Goal: Feedback & Contribution: Contribute content

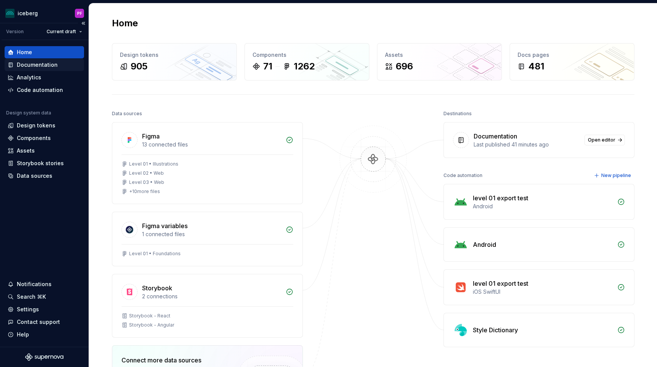
click at [61, 69] on div "Documentation" at bounding box center [44, 65] width 79 height 12
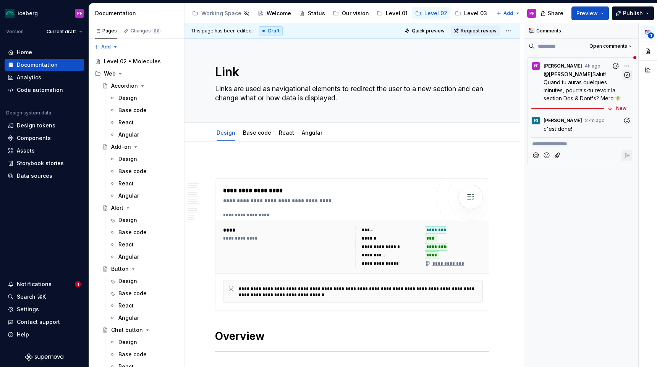
click at [626, 76] on icon "button" at bounding box center [626, 74] width 7 height 7
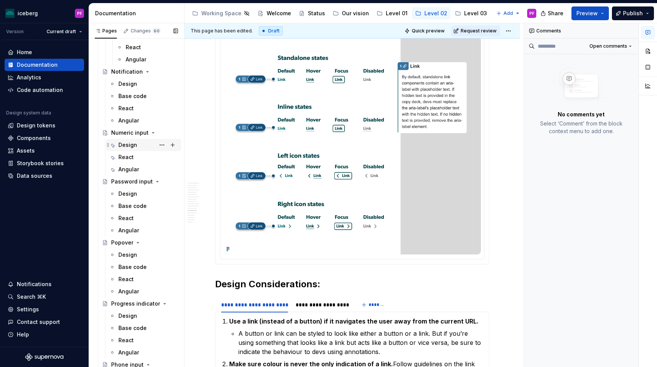
scroll to position [1109, 0]
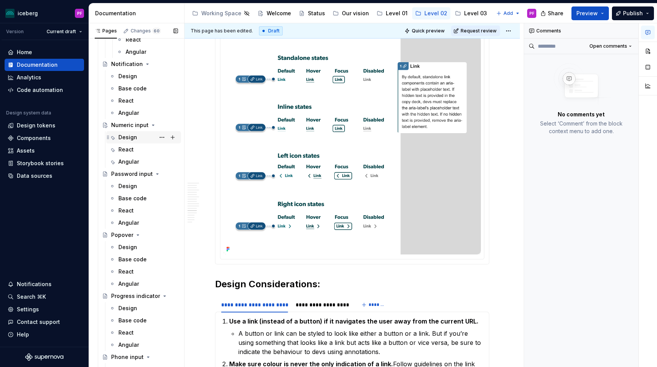
click at [134, 138] on div "Design" at bounding box center [127, 138] width 19 height 8
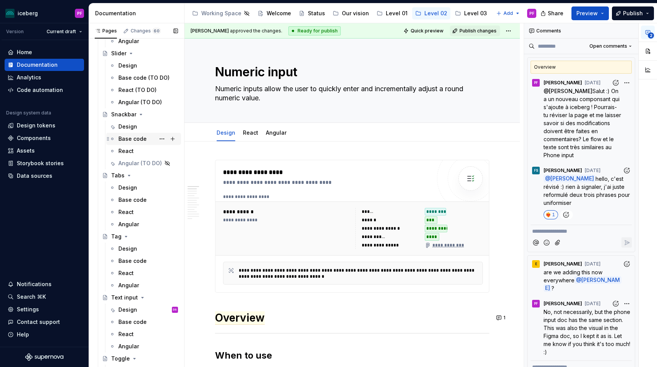
scroll to position [1522, 0]
click at [136, 311] on div "Design" at bounding box center [127, 311] width 19 height 8
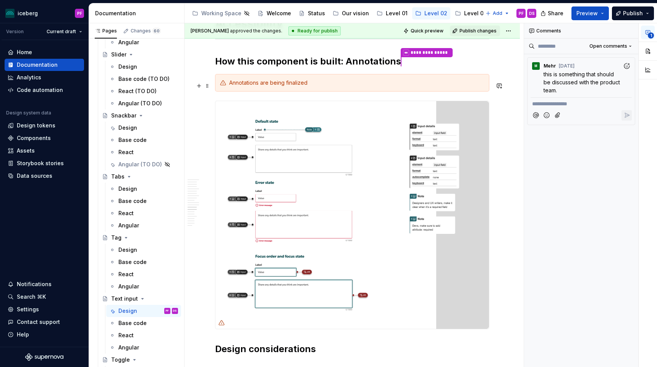
scroll to position [1953, 0]
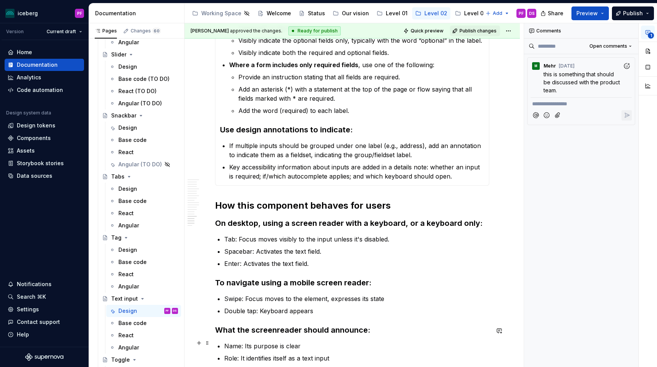
scroll to position [2202, 0]
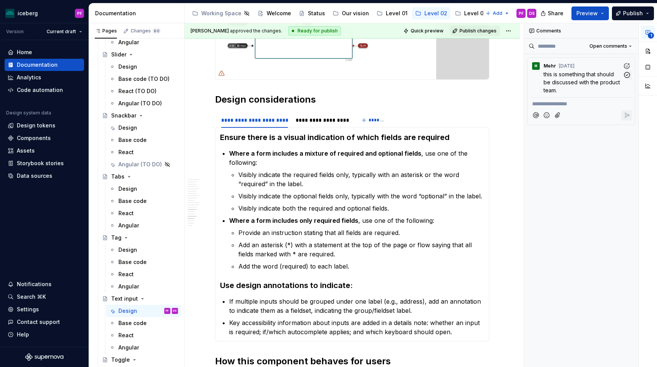
click at [586, 68] on div "M Mehr Aug 18" at bounding box center [580, 64] width 101 height 10
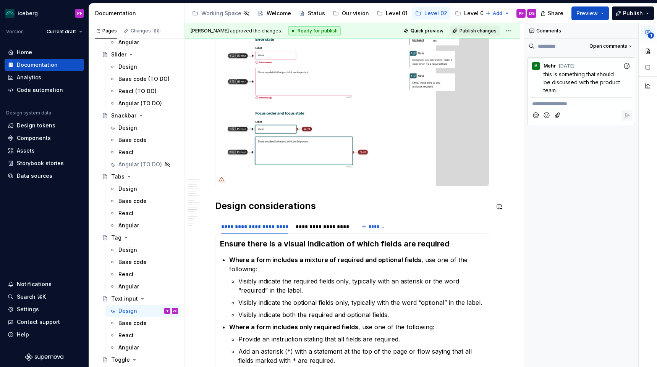
scroll to position [2029, 0]
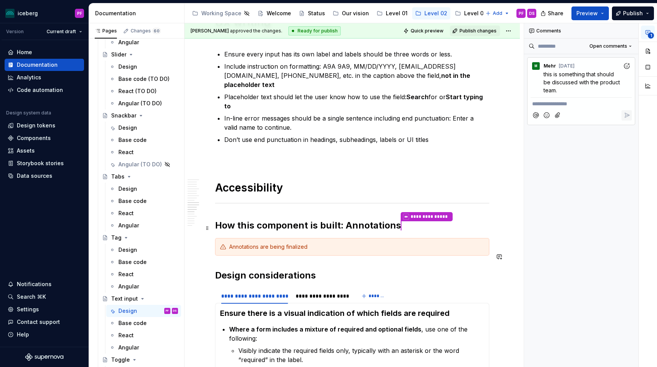
click at [281, 238] on div "Annotations are being finalized" at bounding box center [352, 247] width 274 height 18
click at [208, 229] on span at bounding box center [207, 228] width 6 height 11
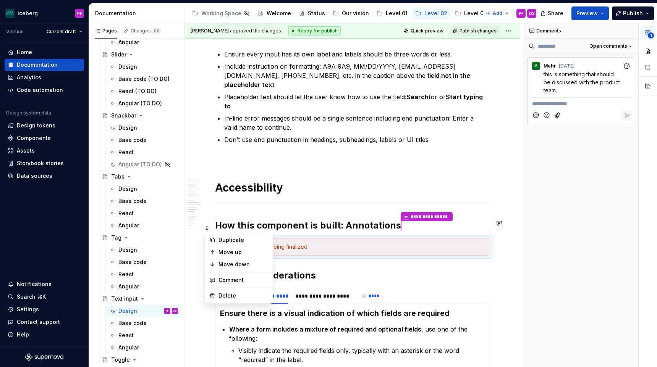
click at [233, 243] on div "Annotations are being finalized" at bounding box center [356, 247] width 255 height 8
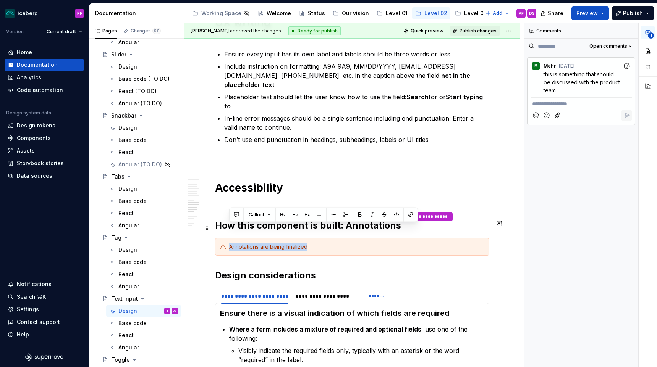
drag, startPoint x: 229, startPoint y: 226, endPoint x: 309, endPoint y: 225, distance: 80.6
click at [309, 243] on div "Annotations are being finalized" at bounding box center [356, 247] width 255 height 8
drag, startPoint x: 310, startPoint y: 228, endPoint x: 261, endPoint y: 229, distance: 48.5
click at [261, 243] on div "Annotations are being finalized" at bounding box center [356, 247] width 255 height 8
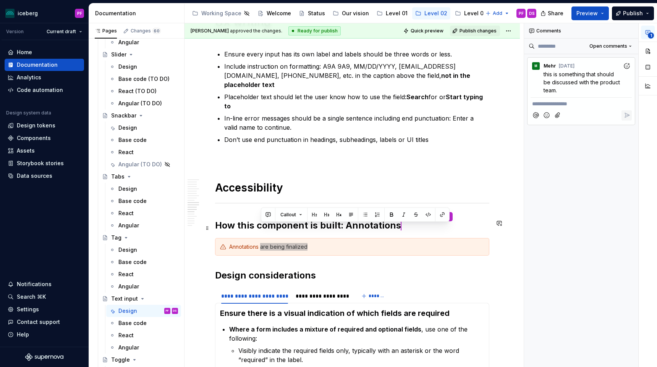
type textarea "*"
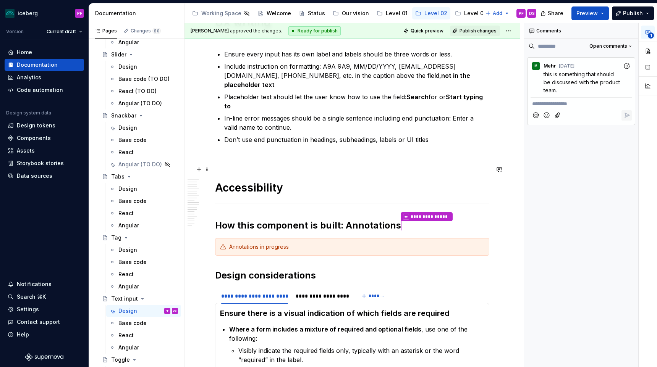
click at [292, 181] on h1 "Accessibility" at bounding box center [352, 188] width 274 height 14
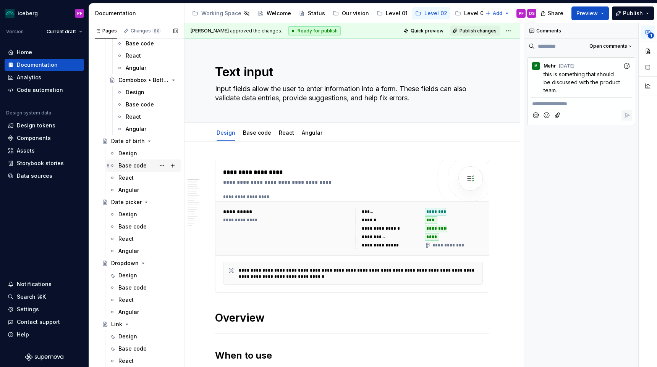
scroll to position [561, 0]
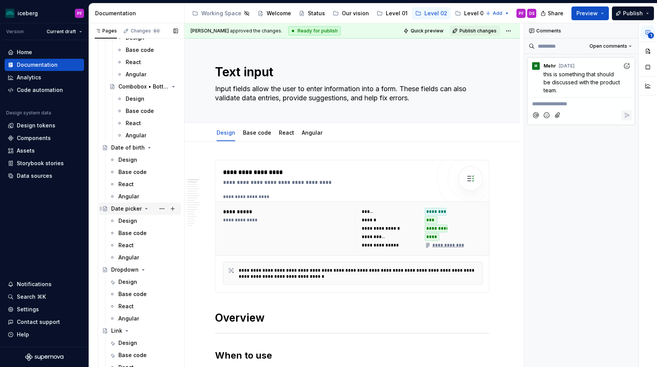
click at [126, 211] on div "Date picker" at bounding box center [126, 209] width 31 height 8
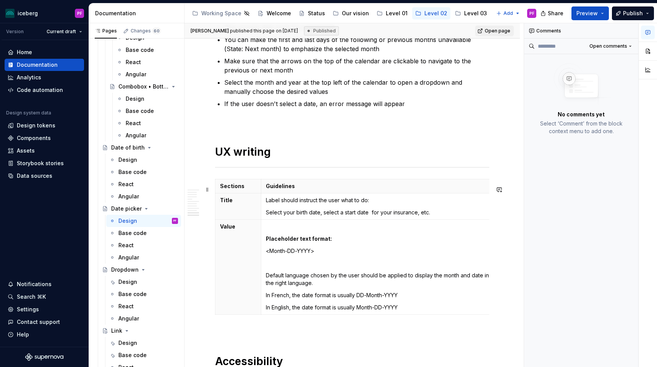
scroll to position [1675, 0]
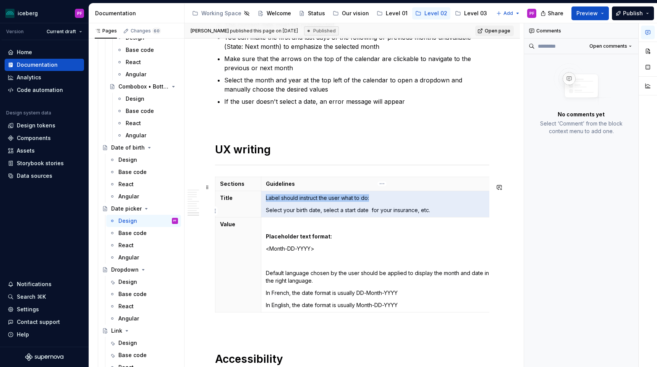
drag, startPoint x: 429, startPoint y: 219, endPoint x: 265, endPoint y: 204, distance: 164.8
click at [265, 204] on td "Label should instruct the user what to do: Select your birth date, select a sta…" at bounding box center [382, 204] width 242 height 26
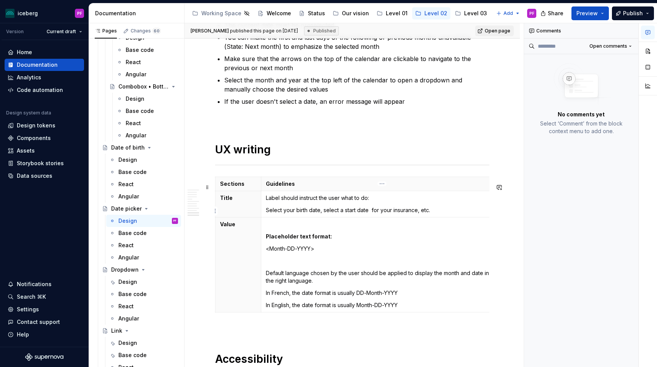
click at [266, 202] on p "Label should instruct the user what to do:" at bounding box center [382, 198] width 232 height 8
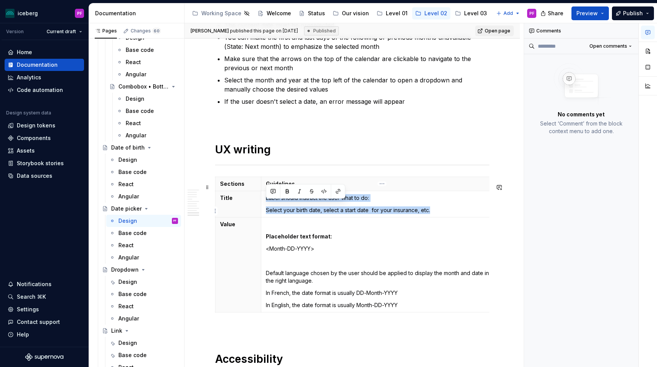
drag, startPoint x: 267, startPoint y: 205, endPoint x: 430, endPoint y: 218, distance: 163.9
click at [430, 217] on td "Label should instruct the user what to do: Select your birth date, select a sta…" at bounding box center [382, 204] width 242 height 26
copy td "Label should instruct the user what to do: Select your birth date, select a sta…"
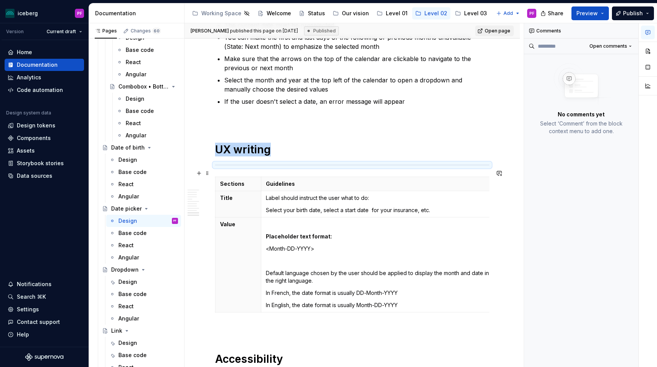
click at [279, 168] on div at bounding box center [352, 165] width 274 height 5
type textarea "*"
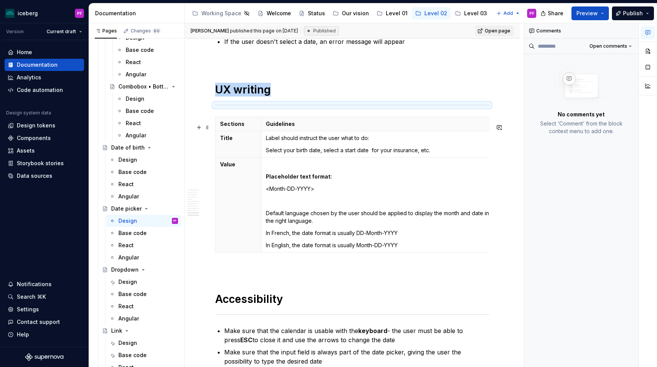
scroll to position [1739, 0]
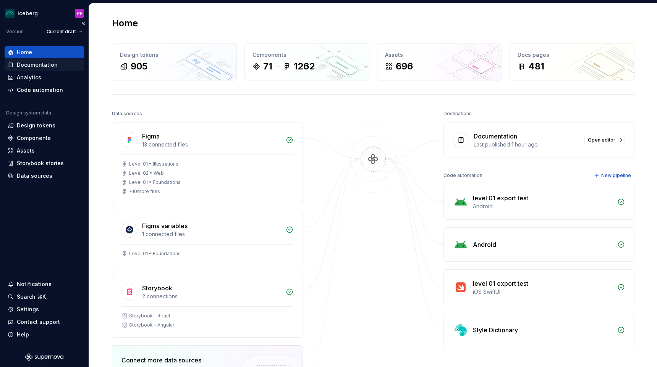
click at [76, 68] on div "Documentation" at bounding box center [44, 65] width 73 height 8
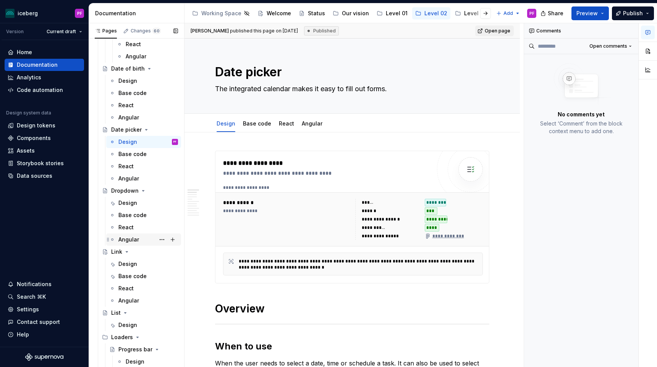
scroll to position [648, 0]
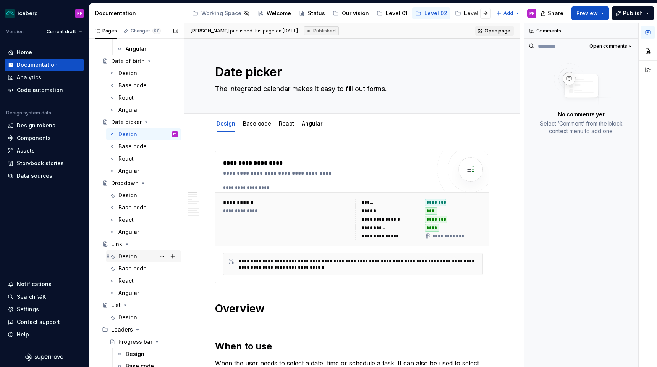
click at [129, 258] on div "Design" at bounding box center [127, 257] width 19 height 8
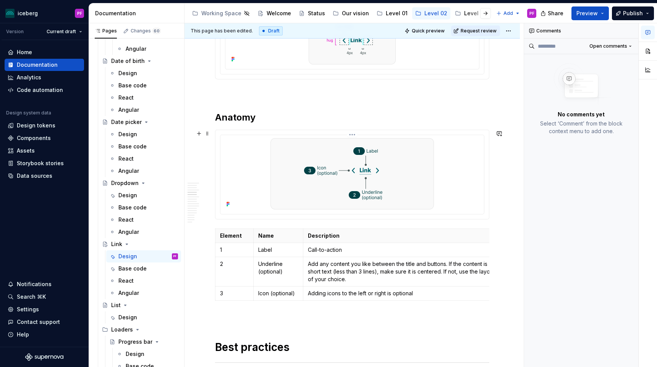
scroll to position [248, 0]
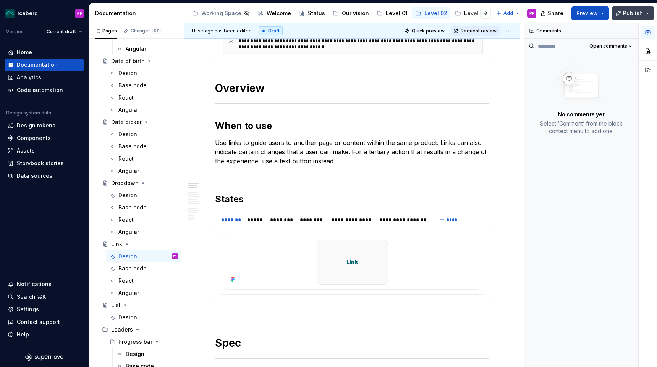
click at [620, 14] on button "Publish" at bounding box center [633, 13] width 42 height 14
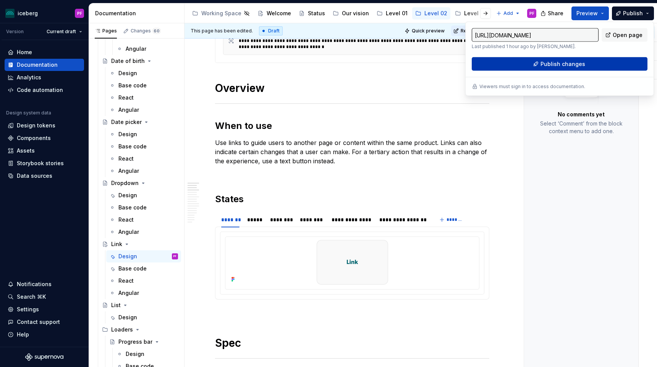
click at [559, 59] on button "Publish changes" at bounding box center [559, 64] width 176 height 14
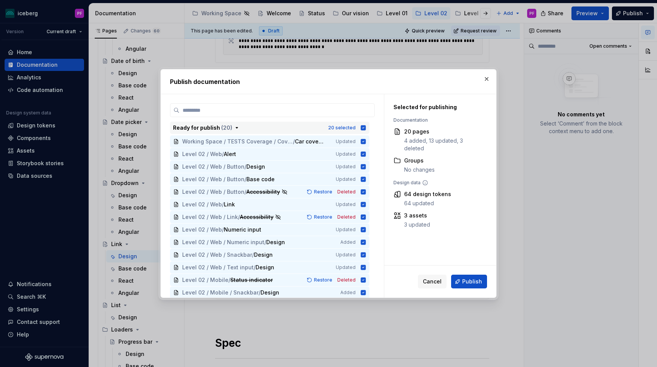
click at [360, 125] on div "20 selected" at bounding box center [347, 128] width 38 height 8
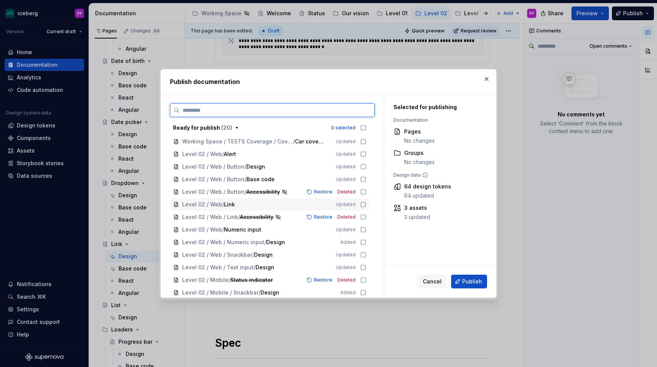
click at [232, 203] on span "Link" at bounding box center [231, 205] width 15 height 8
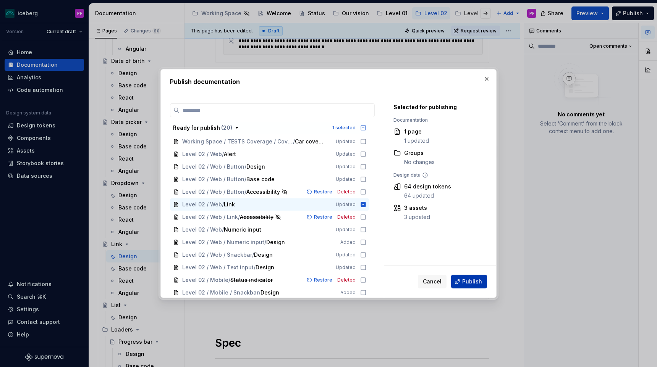
click at [463, 288] on button "Publish" at bounding box center [469, 282] width 36 height 14
click at [463, 288] on div "Cancel Publish" at bounding box center [452, 282] width 69 height 14
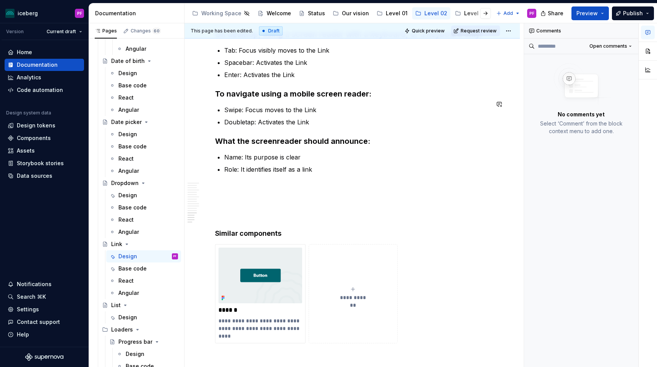
scroll to position [2775, 0]
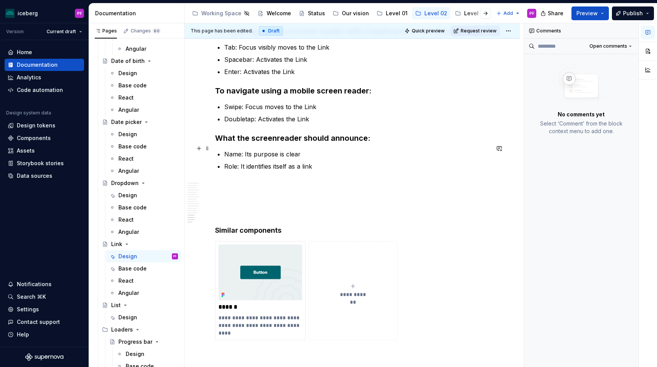
click at [340, 150] on p "Name: Its purpose is clear" at bounding box center [356, 154] width 265 height 9
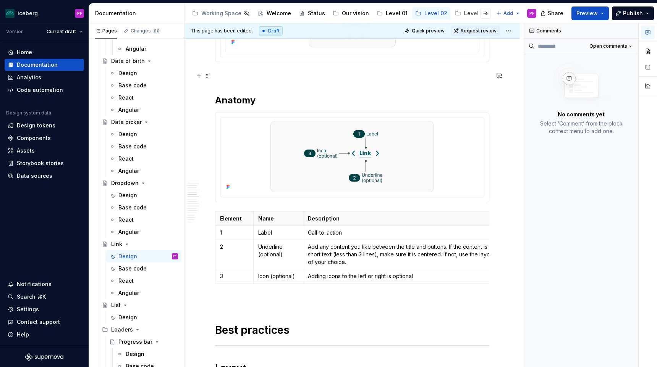
scroll to position [646, 0]
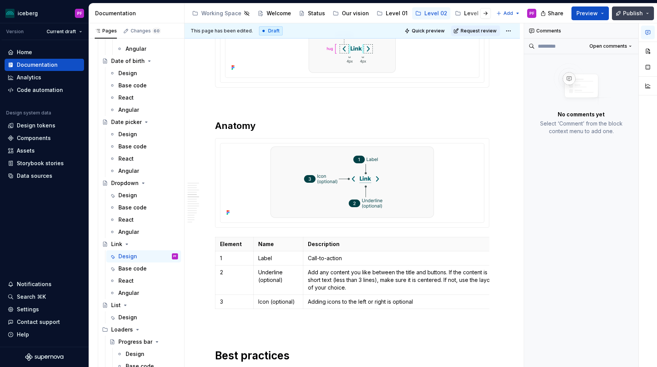
click at [622, 14] on button "Publish" at bounding box center [633, 13] width 42 height 14
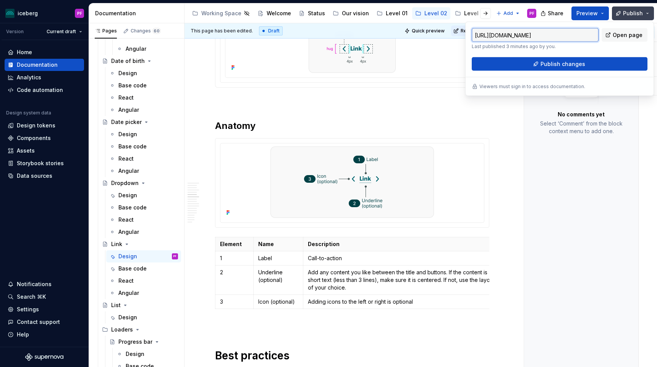
type textarea "*"
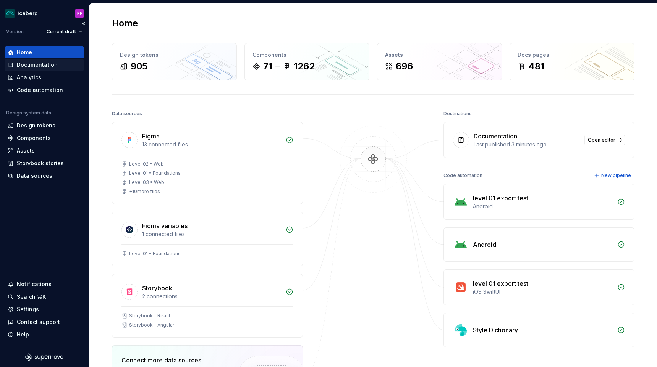
click at [44, 67] on div "Documentation" at bounding box center [37, 65] width 41 height 8
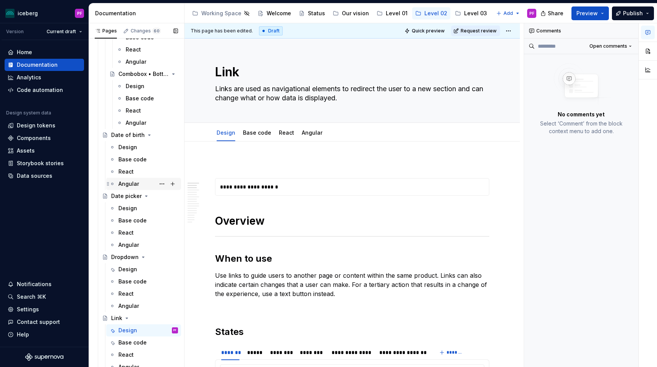
scroll to position [575, 0]
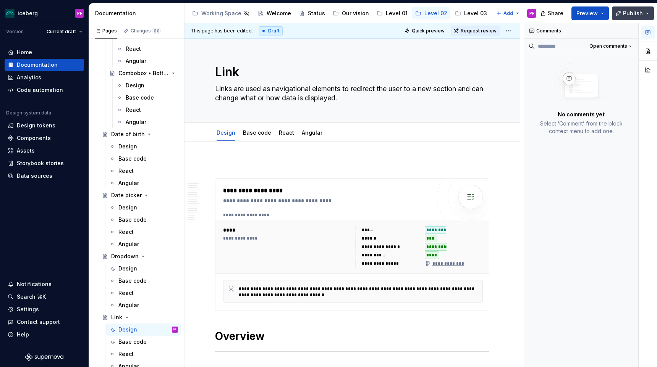
click at [617, 14] on button "Publish" at bounding box center [633, 13] width 42 height 14
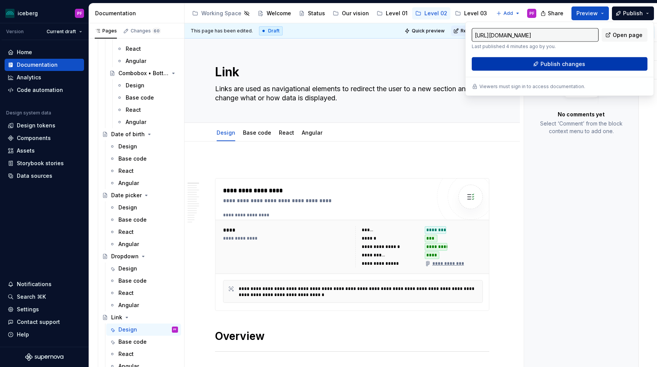
click at [580, 66] on span "Publish changes" at bounding box center [562, 64] width 45 height 8
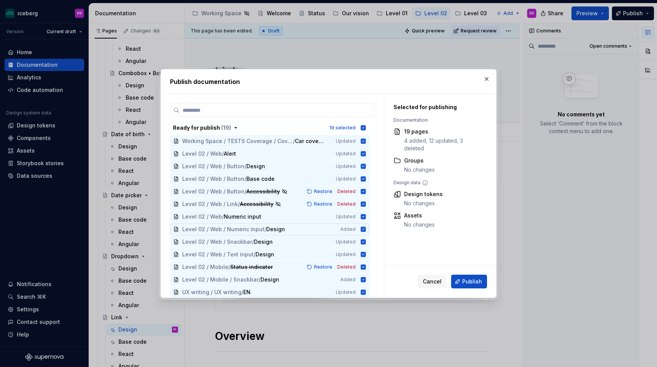
scroll to position [0, 0]
click at [364, 141] on icon at bounding box center [363, 142] width 6 height 6
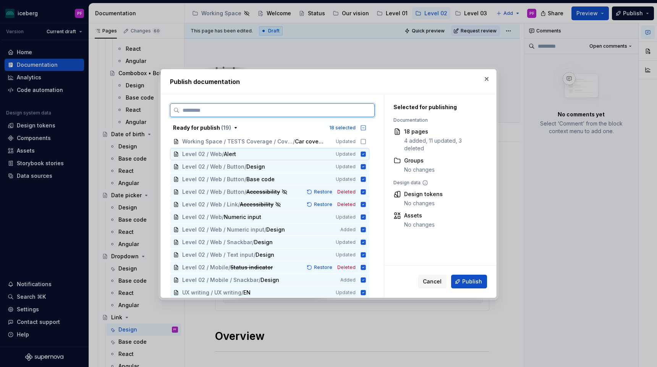
click at [366, 152] on icon at bounding box center [363, 154] width 5 height 5
click at [366, 165] on icon at bounding box center [363, 166] width 5 height 5
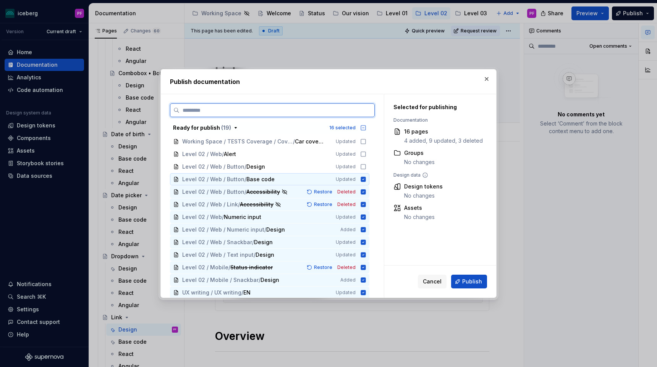
click at [366, 178] on icon at bounding box center [363, 179] width 5 height 5
click at [366, 216] on icon at bounding box center [363, 217] width 5 height 5
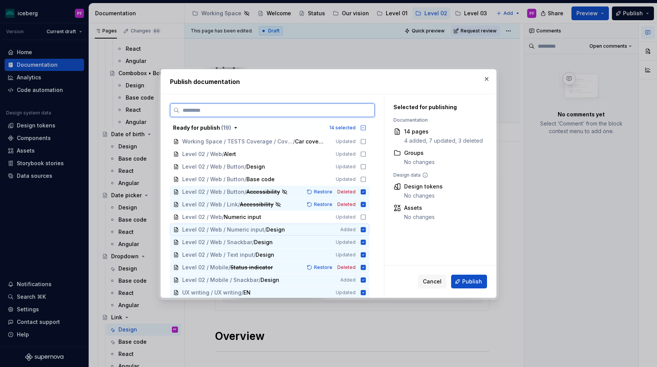
click at [366, 231] on icon at bounding box center [363, 229] width 5 height 5
click at [366, 242] on icon at bounding box center [363, 242] width 5 height 5
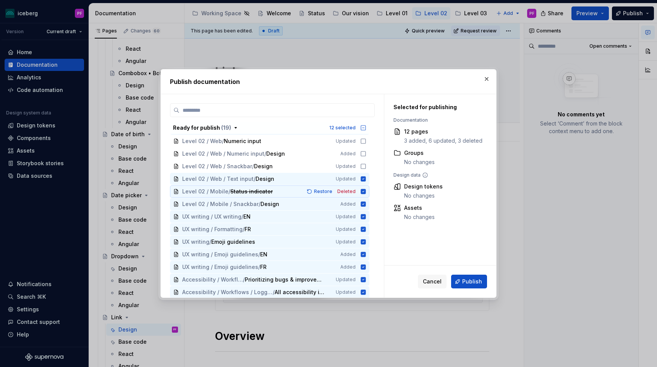
scroll to position [78, 0]
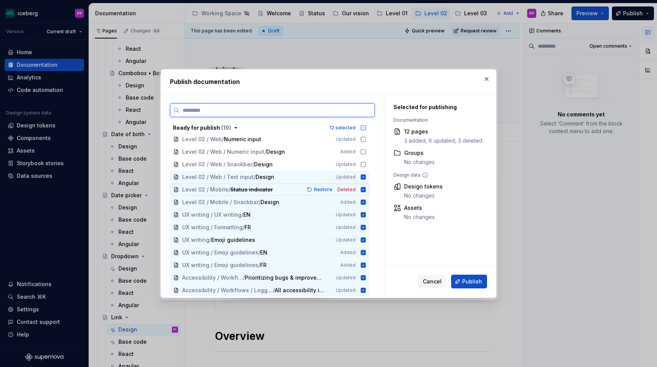
click at [366, 190] on icon at bounding box center [363, 189] width 5 height 5
click at [366, 202] on icon at bounding box center [363, 202] width 5 height 5
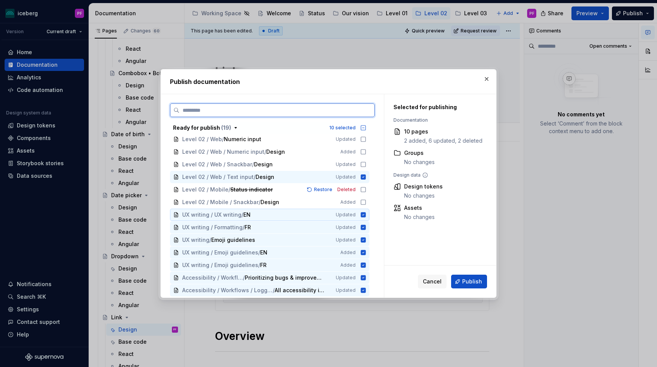
click at [366, 213] on icon at bounding box center [363, 214] width 5 height 5
click at [366, 228] on icon at bounding box center [363, 227] width 6 height 6
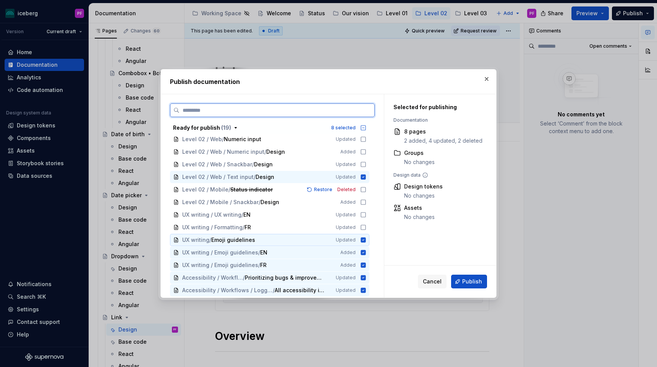
click at [366, 239] on icon at bounding box center [363, 239] width 5 height 5
click at [366, 250] on icon at bounding box center [363, 253] width 6 height 6
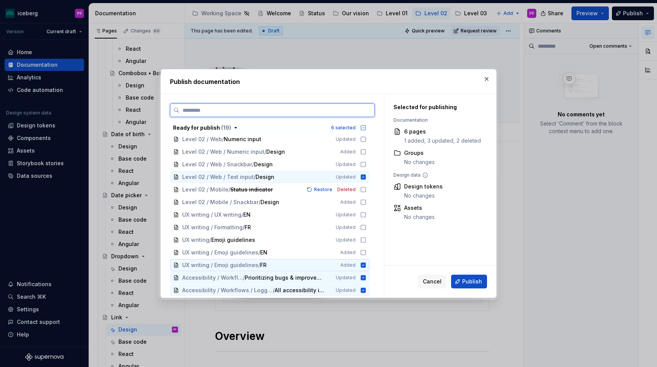
click at [366, 263] on icon at bounding box center [363, 265] width 5 height 5
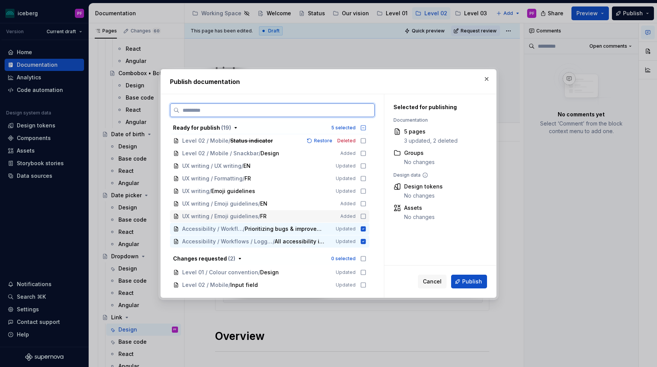
scroll to position [127, 0]
click at [366, 229] on icon at bounding box center [363, 228] width 5 height 5
click at [366, 241] on icon at bounding box center [363, 241] width 6 height 6
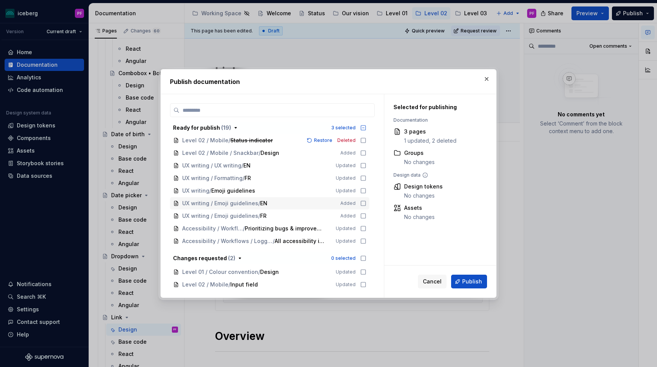
scroll to position [0, 0]
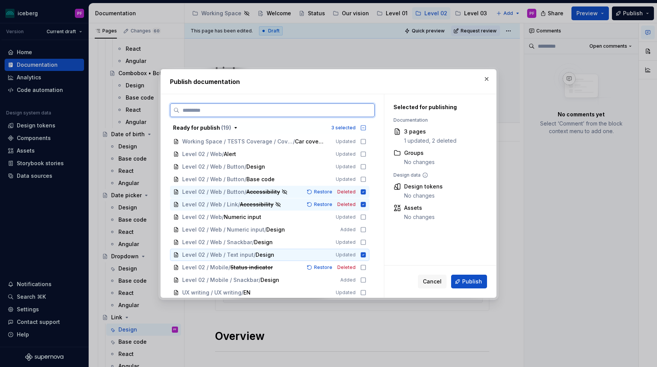
click at [365, 253] on icon at bounding box center [363, 254] width 5 height 5
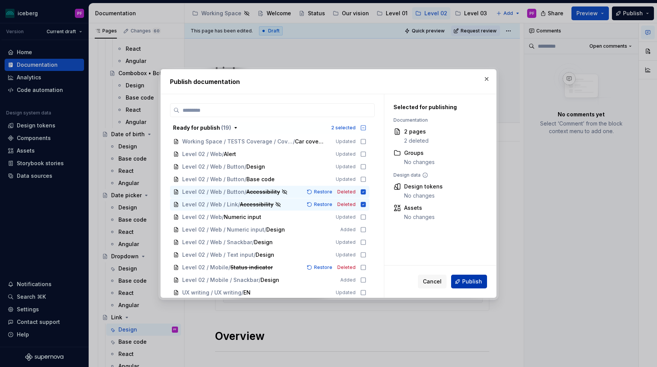
click at [457, 275] on button "Publish" at bounding box center [469, 282] width 36 height 14
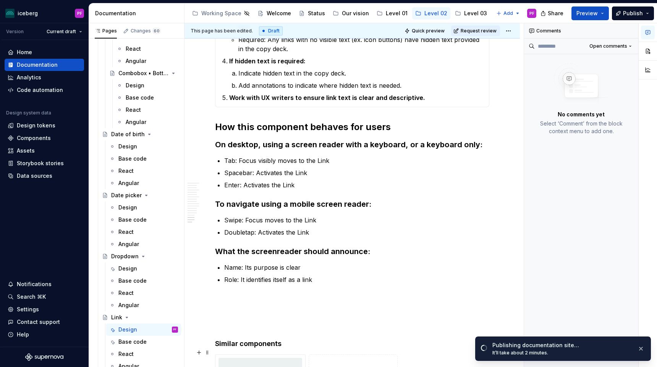
scroll to position [2879, 0]
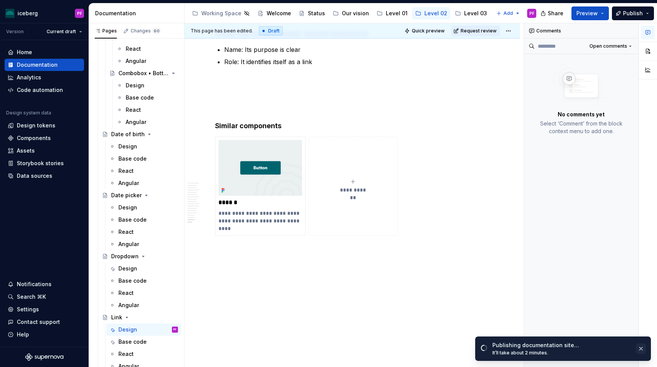
click at [644, 351] on button "button" at bounding box center [641, 349] width 10 height 11
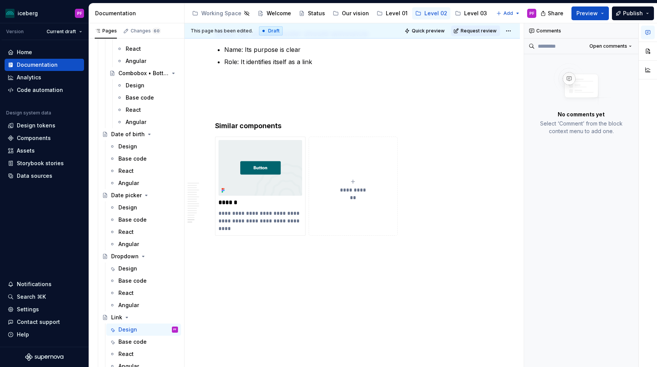
type textarea "*"
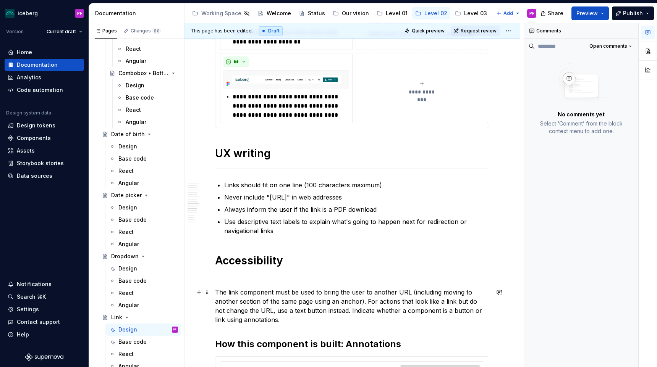
scroll to position [1627, 0]
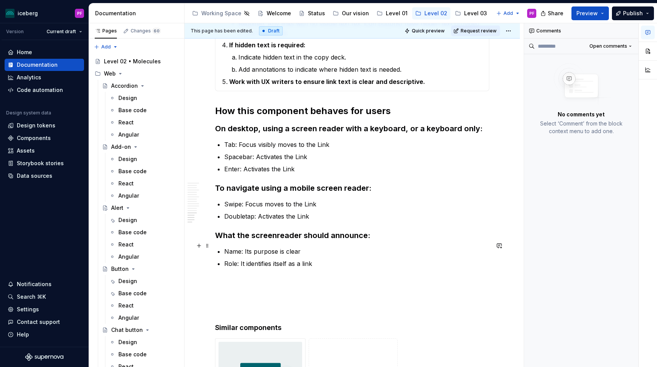
scroll to position [2879, 0]
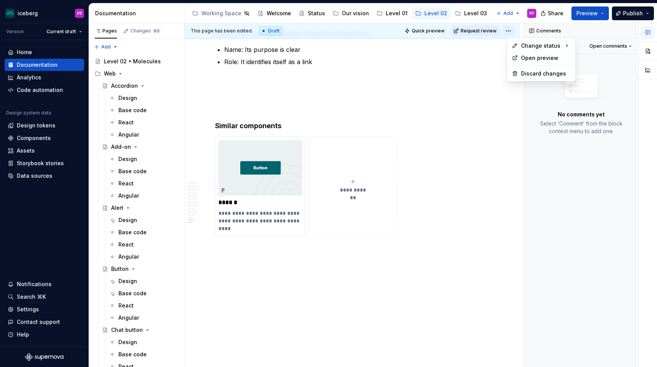
click at [514, 31] on html "iceberg PF Version Current draft Home Documentation Analytics Code automation D…" at bounding box center [328, 183] width 657 height 367
click at [594, 81] on div "Ready for publish" at bounding box center [613, 84] width 77 height 12
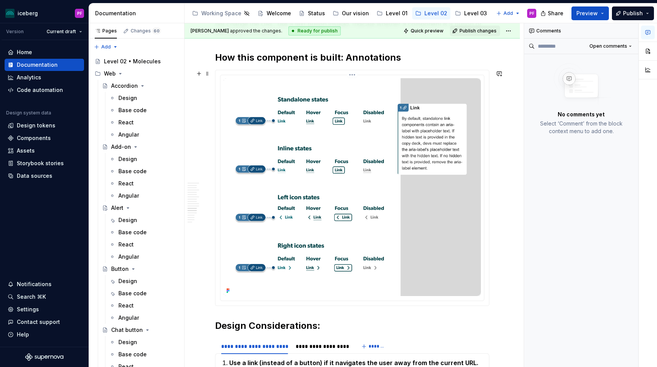
scroll to position [2117, 0]
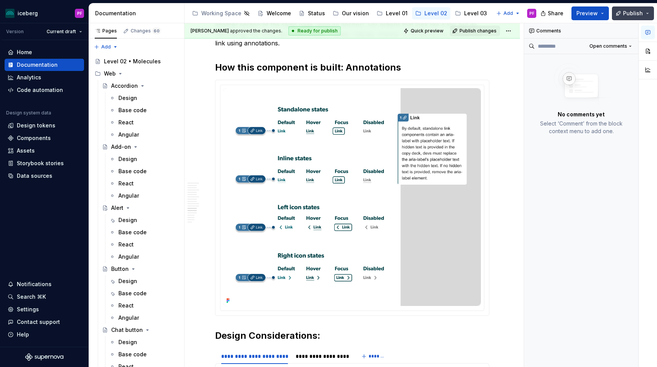
click at [629, 10] on span "Publish" at bounding box center [633, 14] width 20 height 8
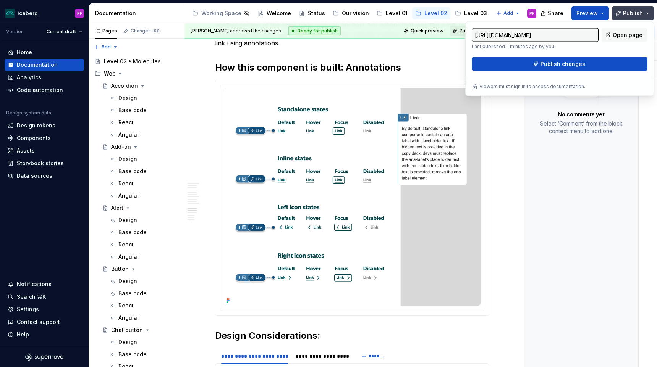
type textarea "*"
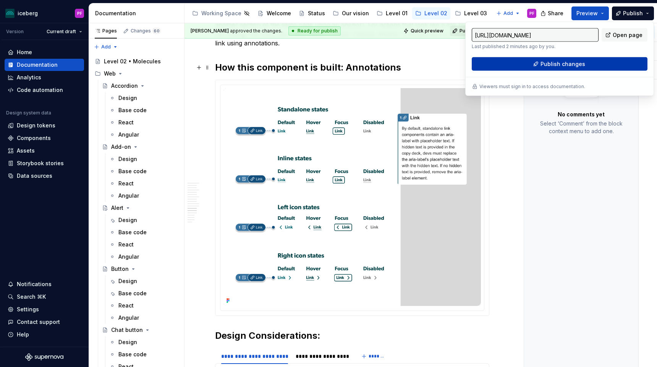
click at [499, 67] on button "Publish changes" at bounding box center [559, 64] width 176 height 14
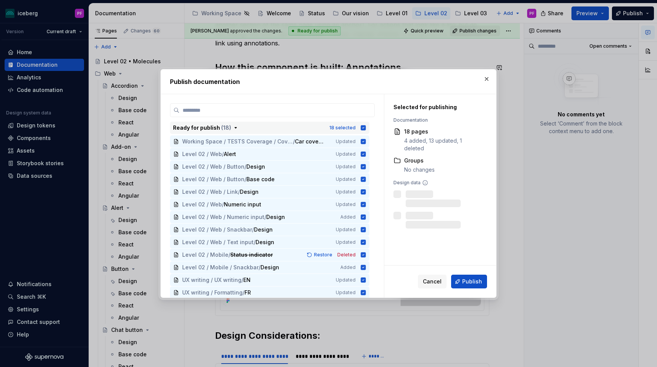
click at [361, 125] on div "18 selected" at bounding box center [347, 128] width 37 height 8
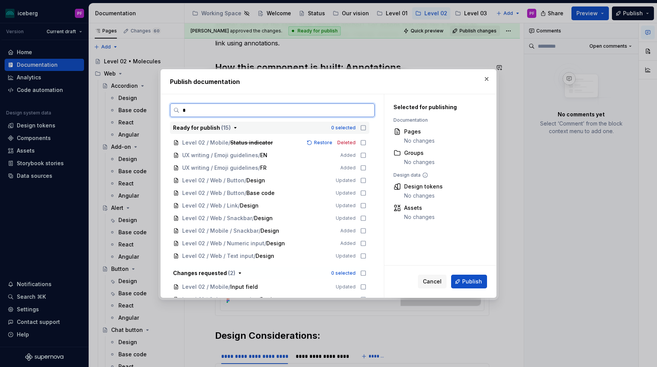
scroll to position [0, 0]
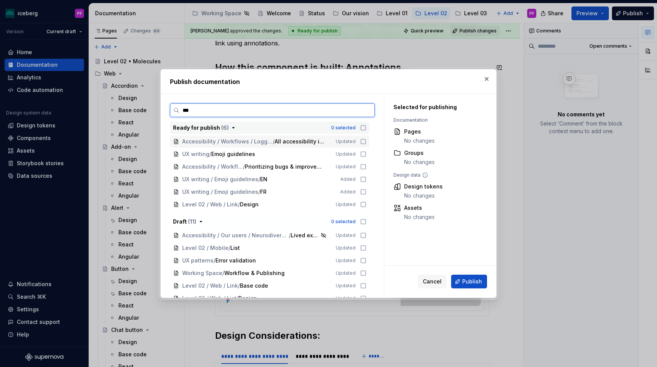
type input "****"
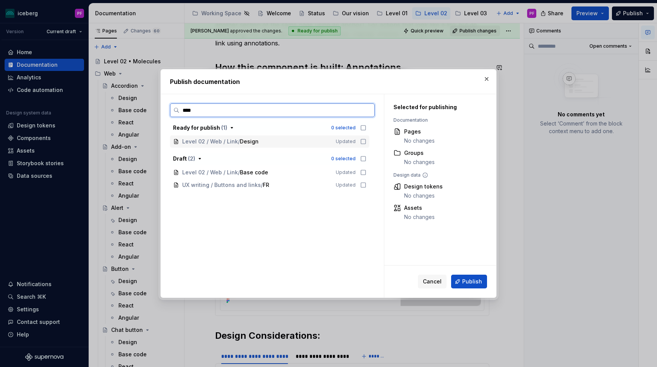
click at [366, 142] on icon at bounding box center [363, 142] width 6 height 6
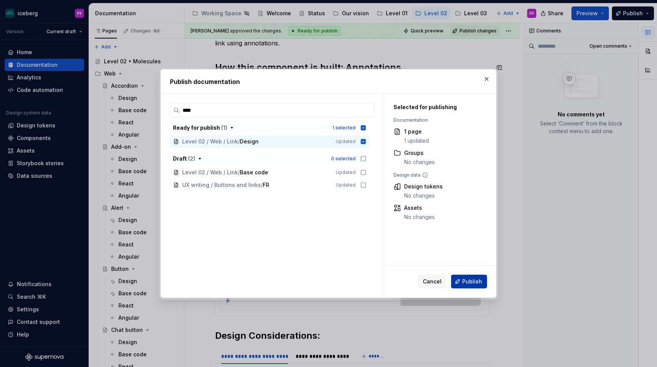
click at [473, 276] on button "Publish" at bounding box center [469, 282] width 36 height 14
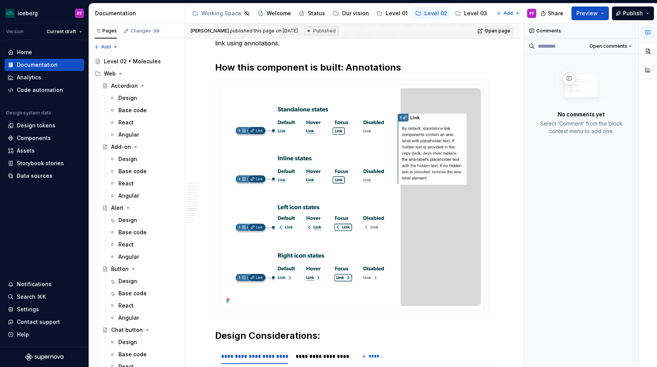
type textarea "*"
click at [34, 305] on div "Settings" at bounding box center [44, 310] width 79 height 12
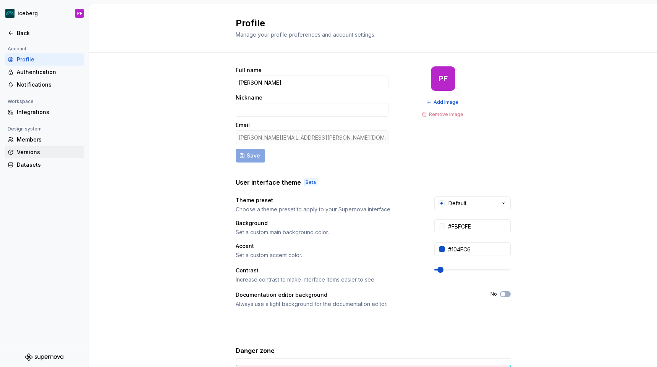
click at [39, 148] on div "Versions" at bounding box center [44, 152] width 79 height 12
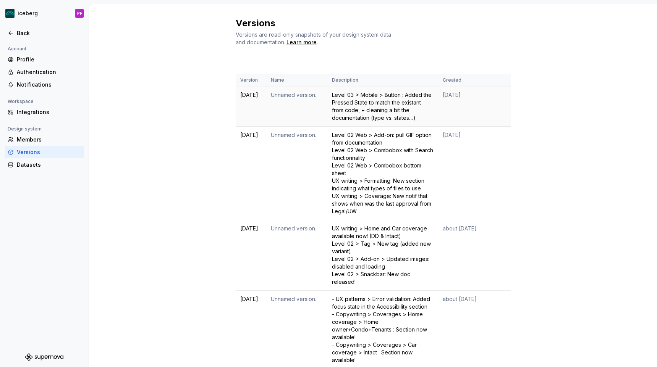
click at [372, 106] on div "Level 03 > Mobile > Button : Added the Pressed State to match the existant from…" at bounding box center [383, 106] width 102 height 31
